Goal: Navigation & Orientation: Understand site structure

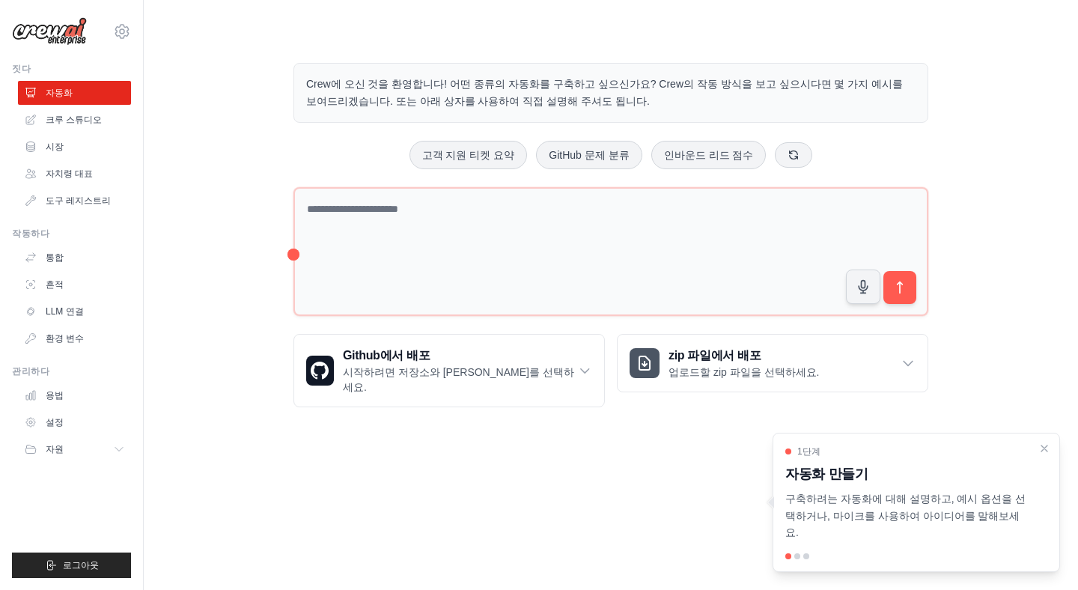
click at [489, 85] on font "Crew에 오신 것을 환영합니다! 어떤 종류의 자동화를 구축하고 싶으신가요? Crew의 작동 방식을 보고 싶으시다면 몇 가지 예시를 보여드리겠…" at bounding box center [604, 92] width 596 height 29
click at [251, 169] on div "Crew에 오신 것을 환영합니다! 어떤 종류의 자동화를 구축하고 싶으신가요? Crew의 작동 방식을 보고 싶으시다면 몇 가지 예시를 보여드리겠…" at bounding box center [611, 235] width 886 height 392
click at [70, 121] on font "크루 스튜디오" at bounding box center [75, 120] width 56 height 10
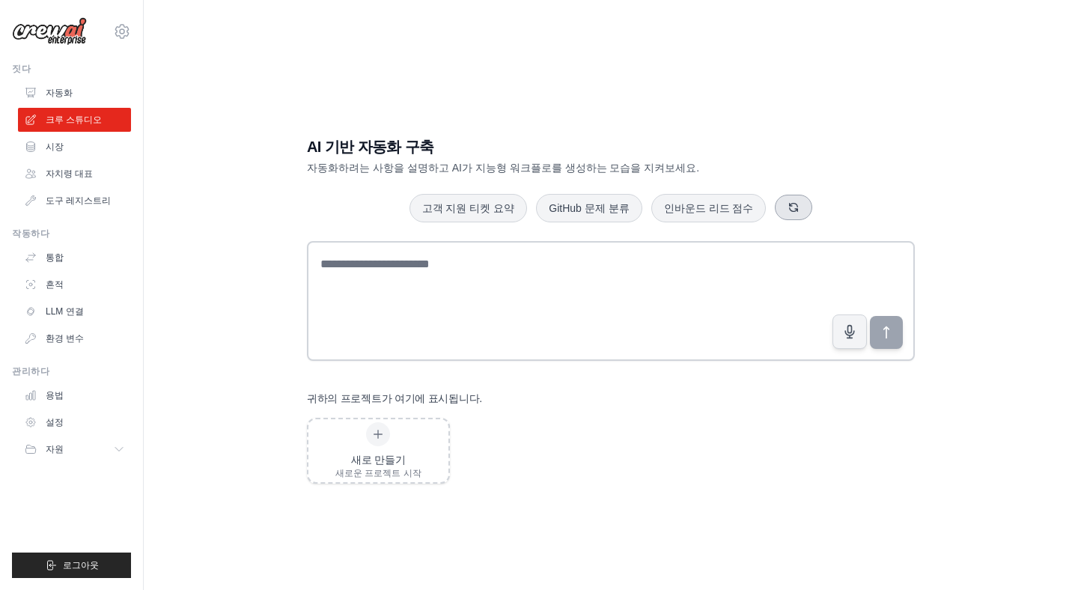
click at [790, 207] on icon "button" at bounding box center [794, 208] width 8 height 8
click at [797, 209] on button "button" at bounding box center [798, 207] width 37 height 25
click at [825, 207] on button "button" at bounding box center [843, 207] width 37 height 25
click at [807, 207] on div "자동으로 송장 처리 인바운드 리드 점수 GitHub 문제 분류" at bounding box center [611, 208] width 608 height 30
click at [784, 208] on button "button" at bounding box center [791, 207] width 37 height 25
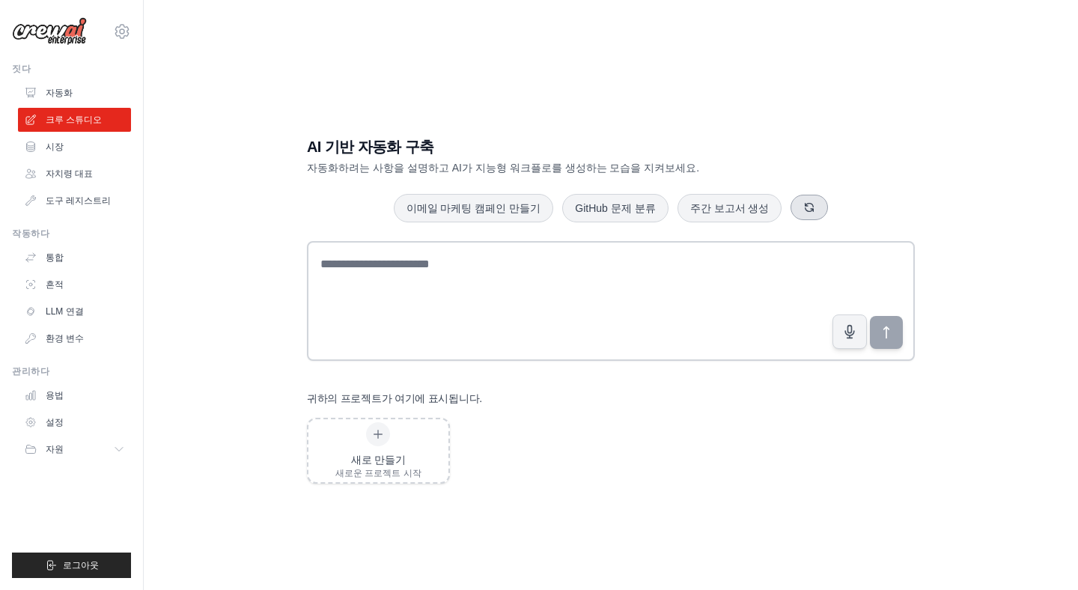
click at [790, 208] on button "button" at bounding box center [808, 207] width 37 height 25
click at [56, 89] on font "자동화" at bounding box center [60, 93] width 27 height 10
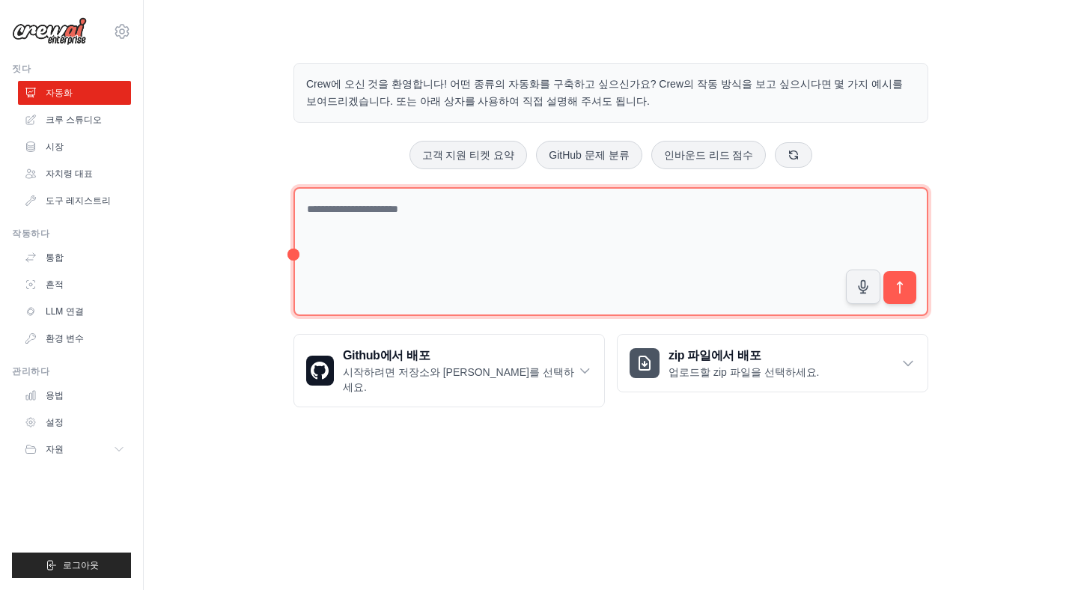
click at [336, 236] on textarea at bounding box center [610, 251] width 635 height 129
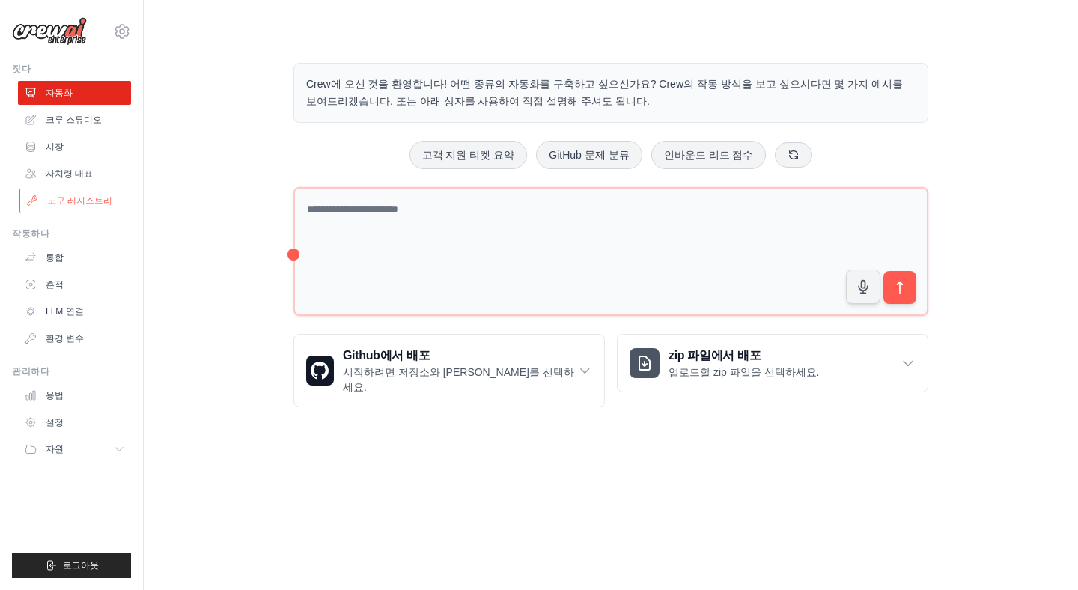
click at [85, 204] on font "도구 레지스트리" at bounding box center [79, 200] width 65 height 10
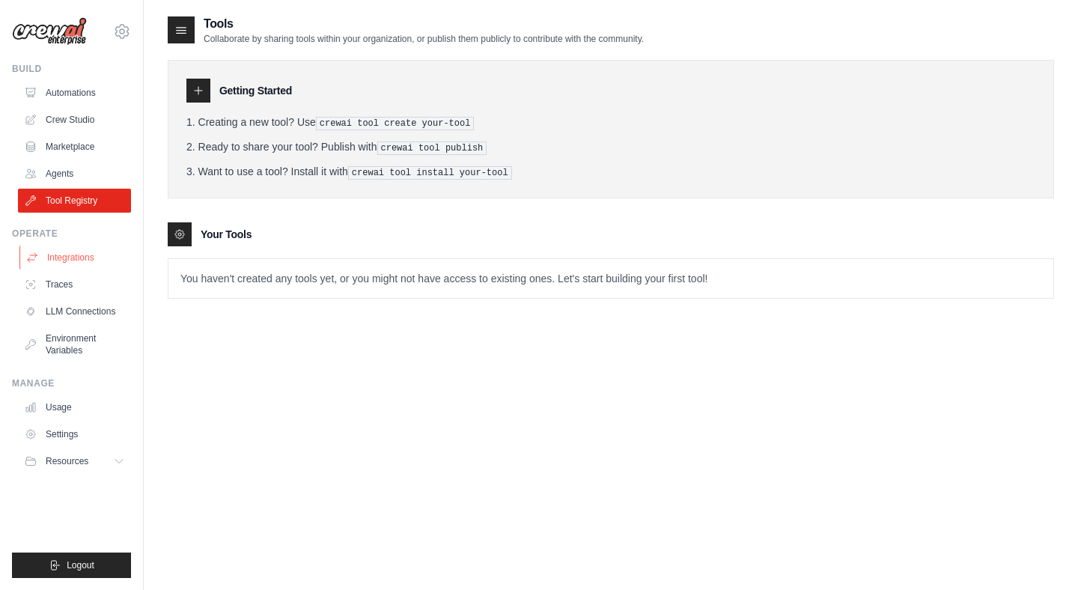
click at [76, 266] on link "Integrations" at bounding box center [75, 257] width 113 height 24
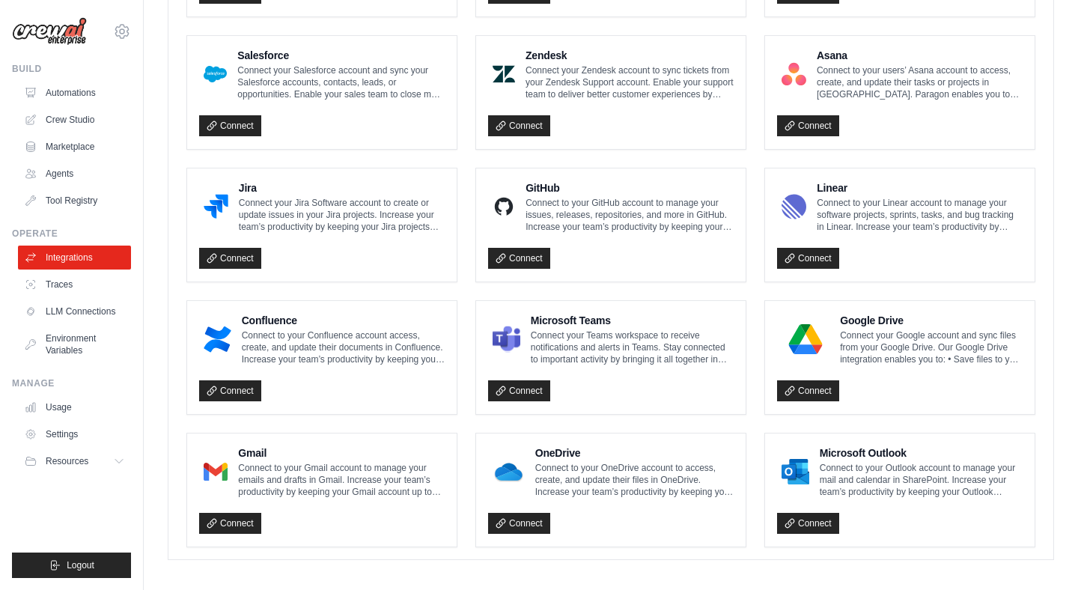
scroll to position [822, 0]
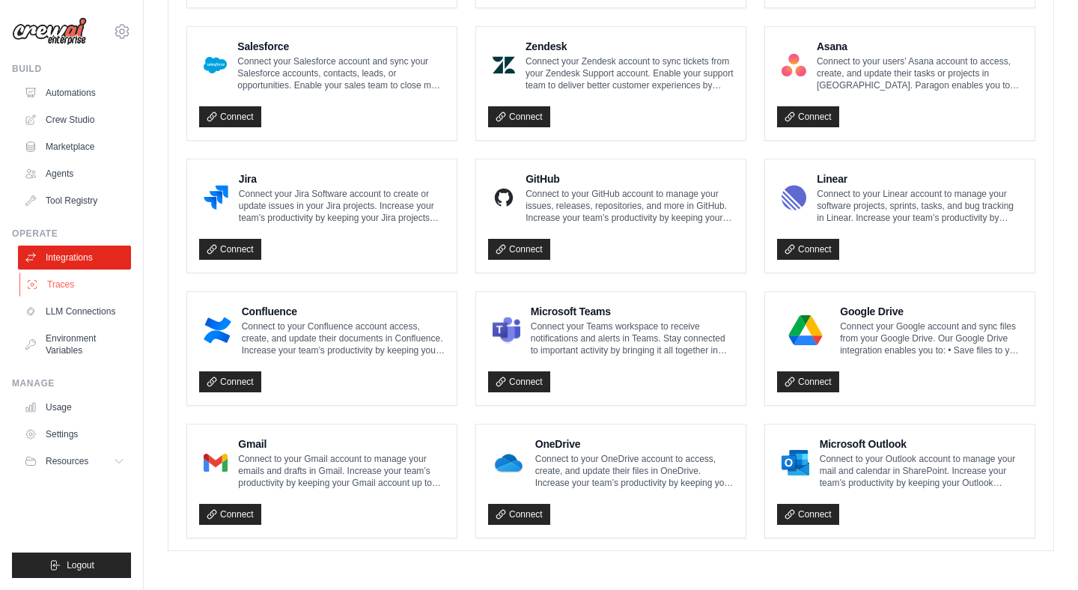
click at [61, 287] on link "Traces" at bounding box center [75, 284] width 113 height 24
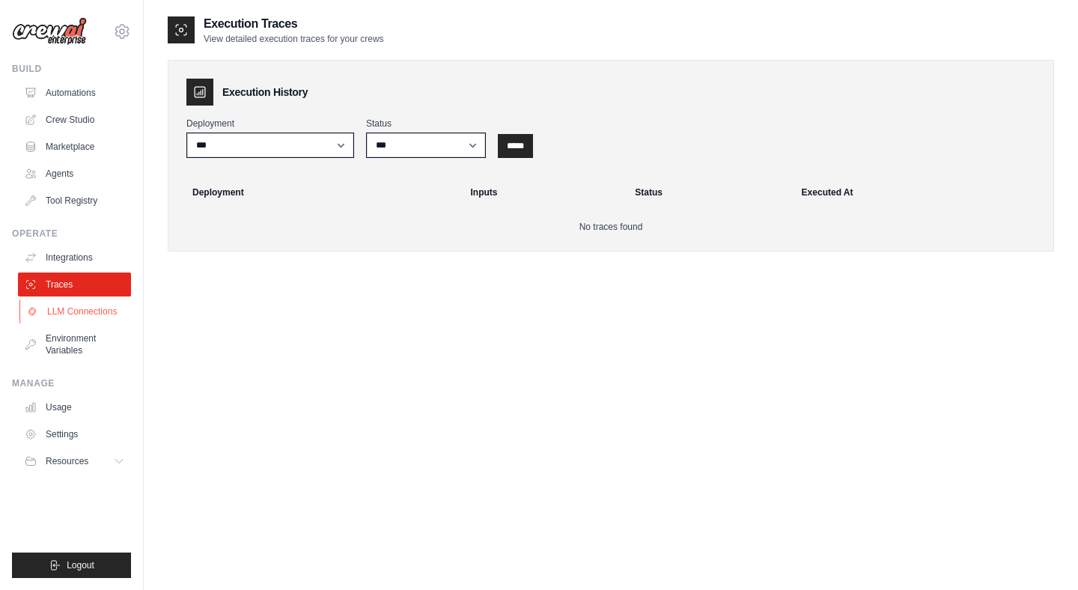
click at [86, 317] on link "LLM Connections" at bounding box center [75, 311] width 113 height 24
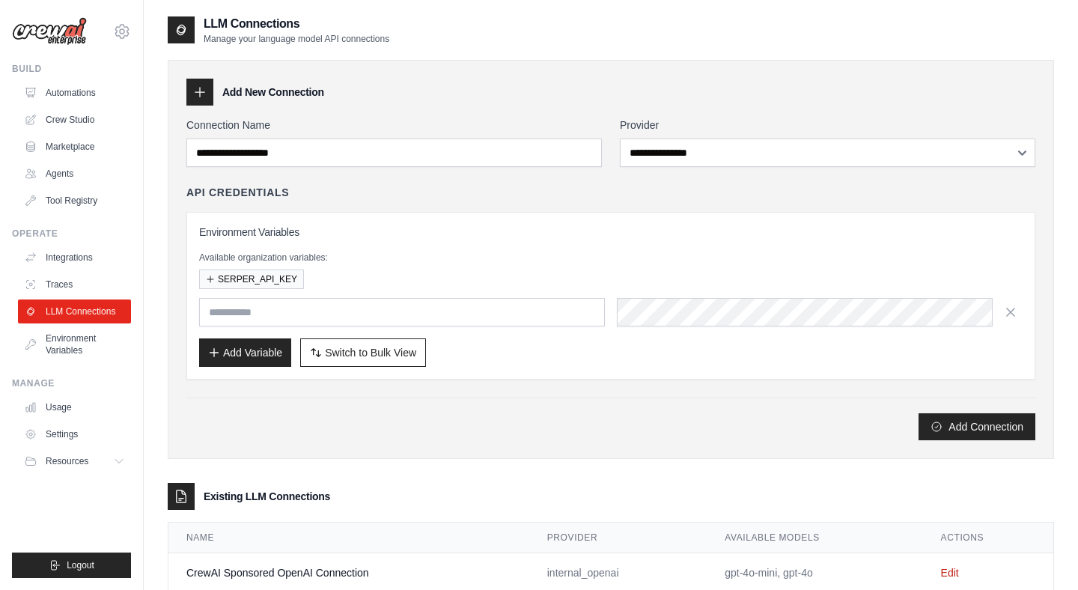
scroll to position [42, 0]
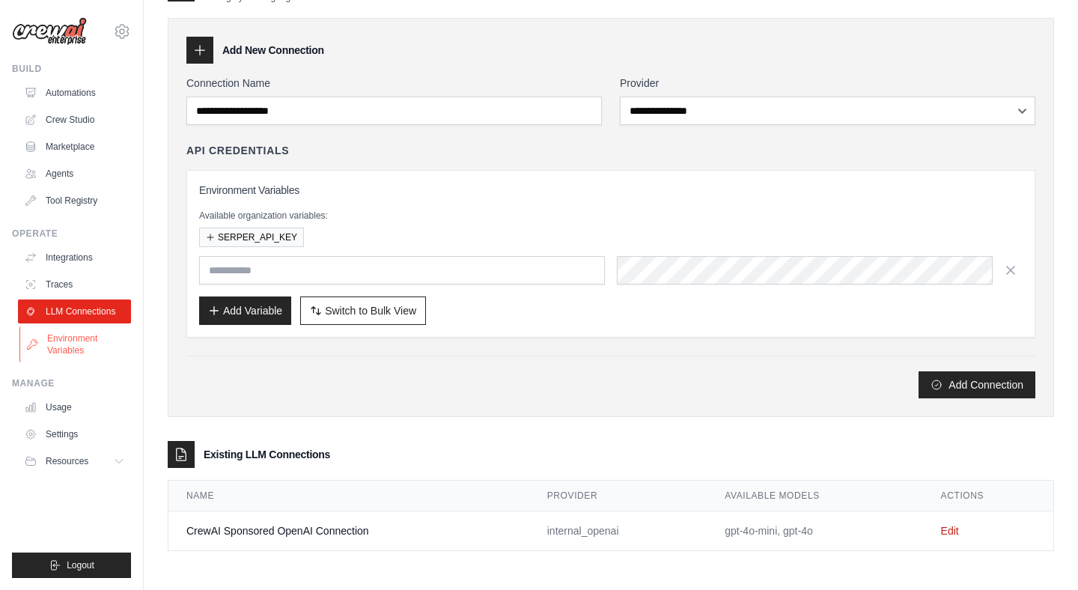
click at [83, 341] on link "Environment Variables" at bounding box center [75, 344] width 113 height 36
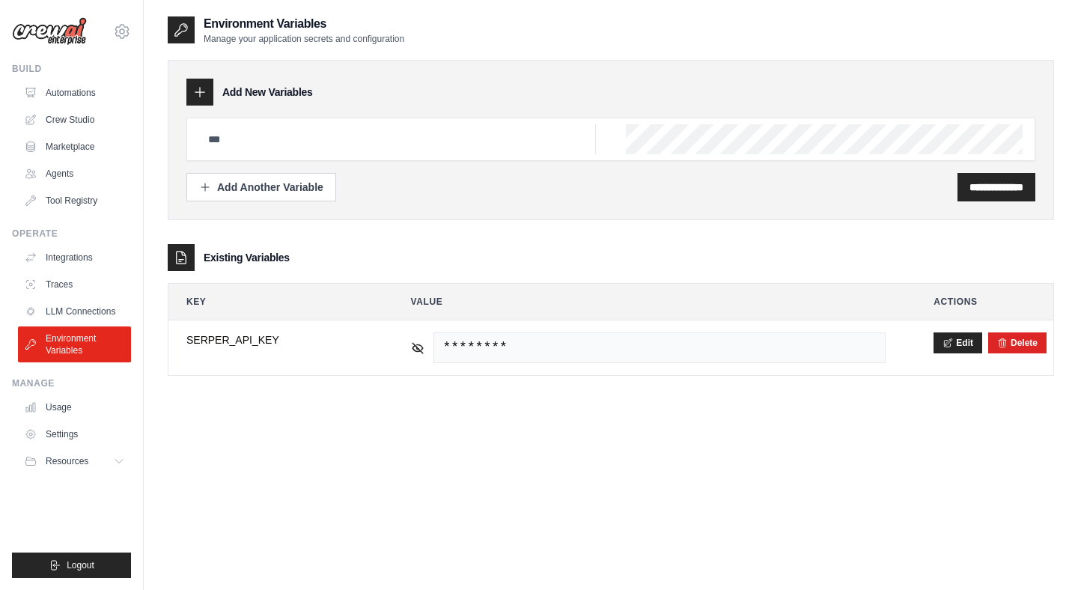
click at [229, 397] on div "**********" at bounding box center [611, 207] width 886 height 385
click at [189, 418] on div "**********" at bounding box center [611, 310] width 886 height 590
click at [61, 409] on link "Usage" at bounding box center [75, 407] width 113 height 24
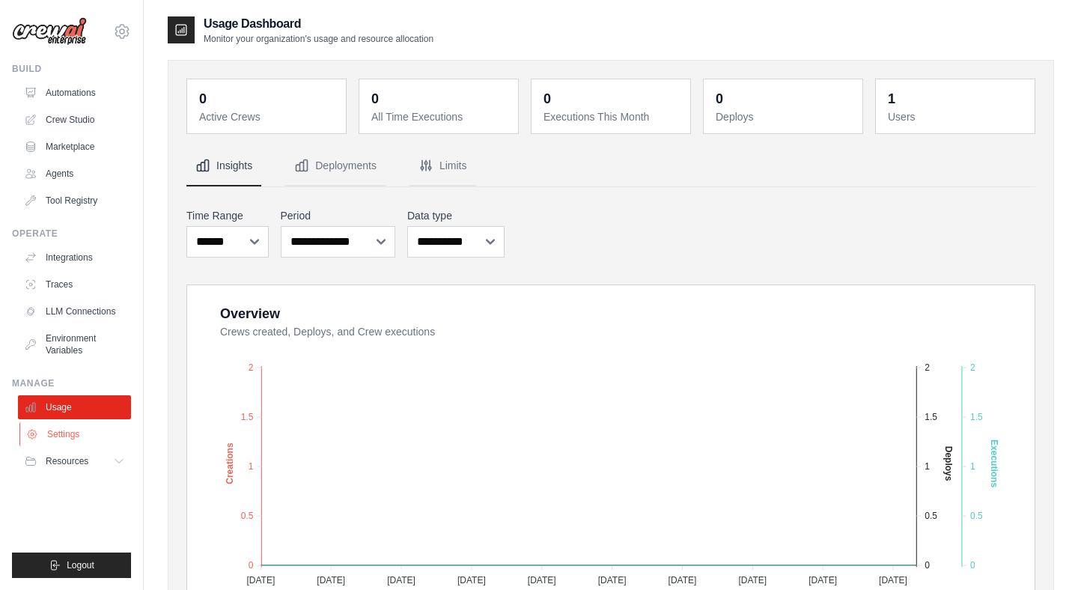
click at [61, 435] on link "Settings" at bounding box center [75, 434] width 113 height 24
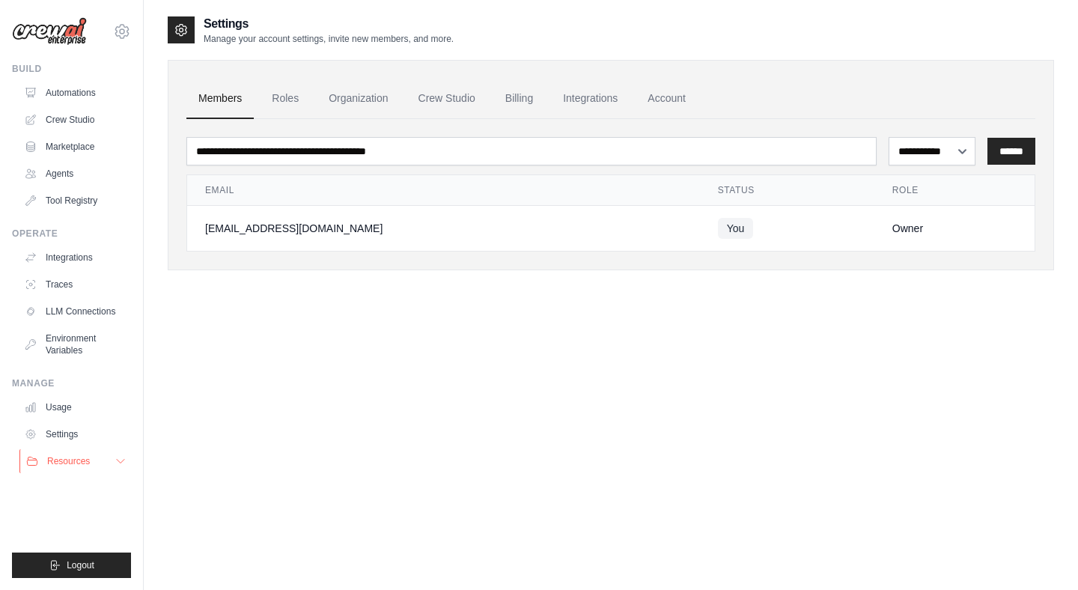
click at [64, 460] on span "Resources" at bounding box center [68, 461] width 43 height 12
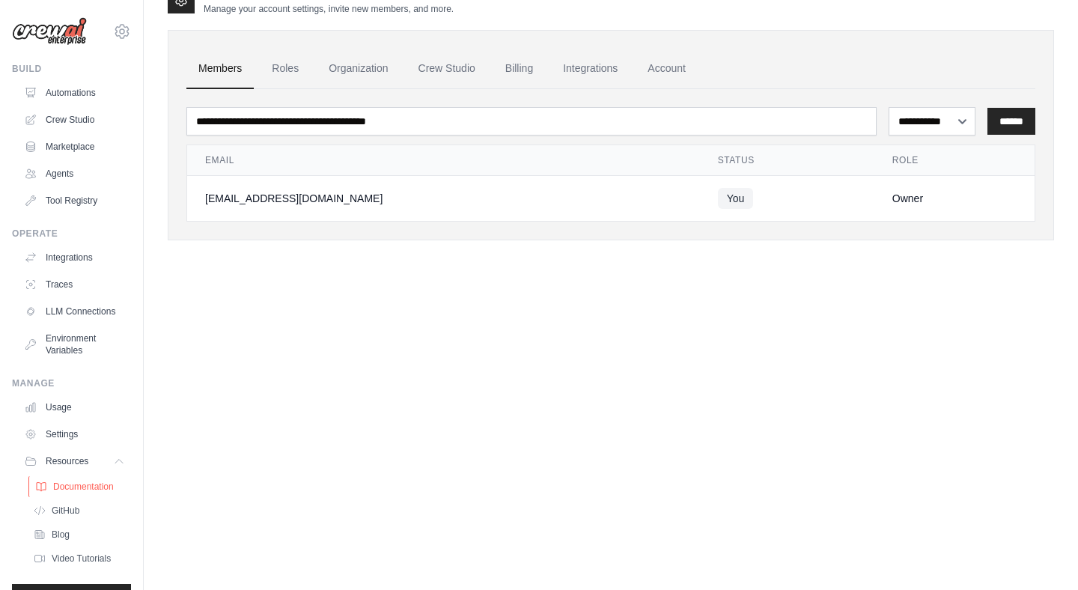
click at [73, 488] on span "Documentation" at bounding box center [83, 486] width 61 height 12
